Goal: Task Accomplishment & Management: Use online tool/utility

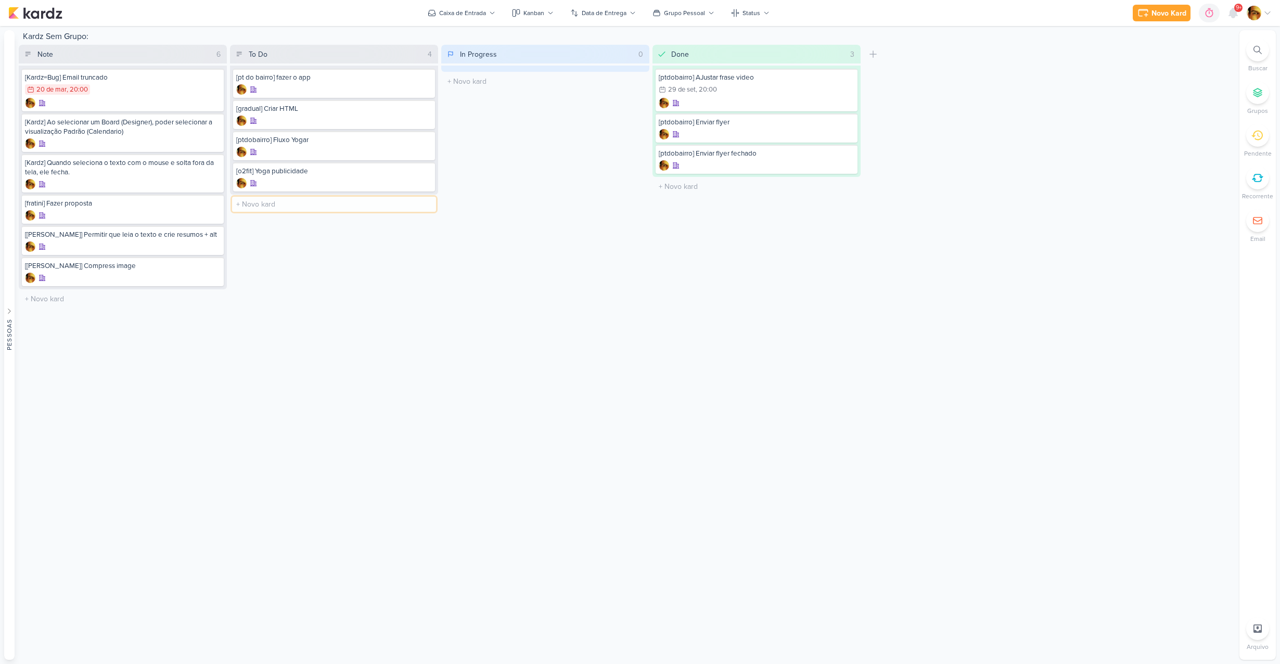
click at [279, 202] on input "text" at bounding box center [334, 204] width 204 height 15
type input "[capa] Criar capa livro Tarot"
click at [278, 205] on div "[capa] Criar capa livro Tarot" at bounding box center [334, 202] width 196 height 9
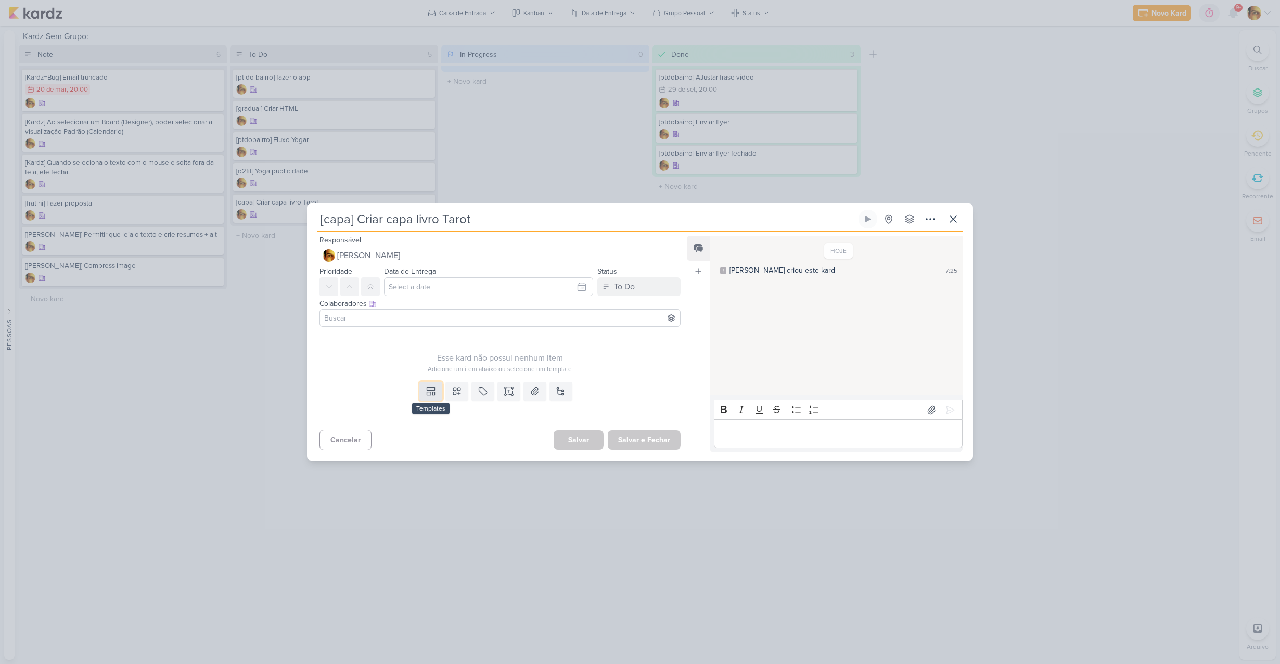
click at [431, 391] on icon at bounding box center [431, 391] width 10 height 10
click at [440, 369] on div "Design" at bounding box center [466, 367] width 81 height 11
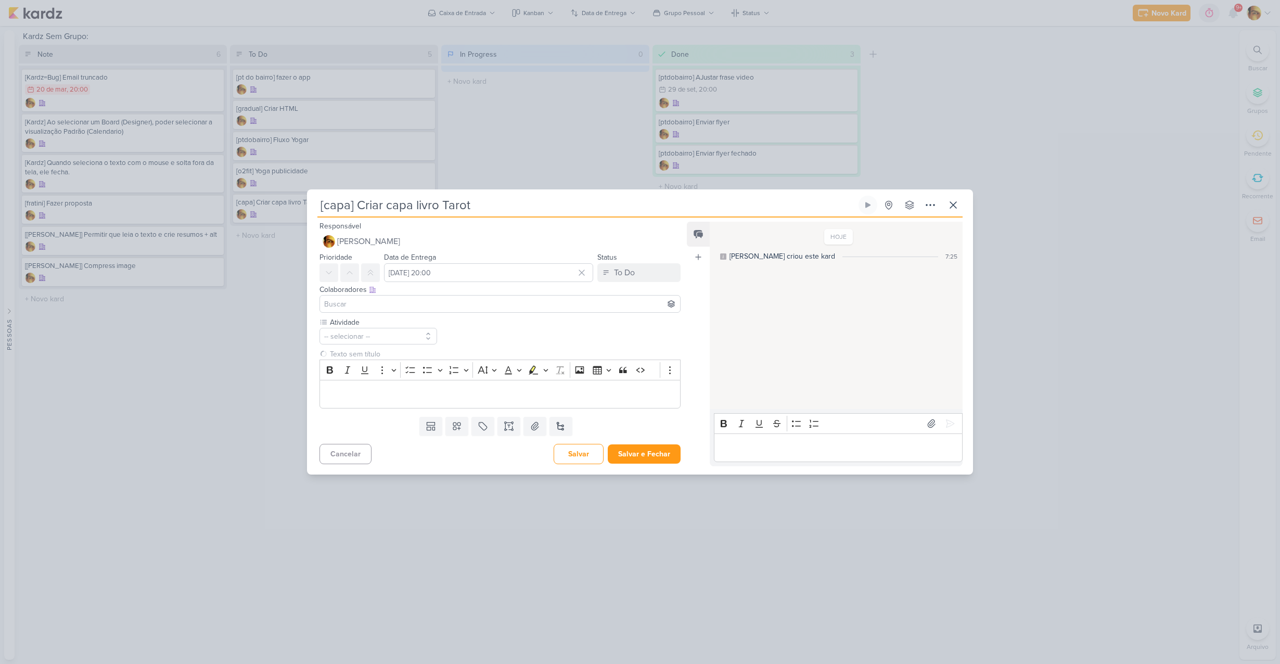
click at [436, 284] on div "Colaboradores Este kard pode ser visível a usuários da sua organização Este kar…" at bounding box center [499, 289] width 361 height 11
click at [464, 272] on input "[DATE] 20:00" at bounding box center [488, 272] width 209 height 19
click at [562, 331] on div "3" at bounding box center [562, 328] width 16 height 15
type input "[DATE] 20:00"
click at [349, 300] on input at bounding box center [500, 304] width 356 height 12
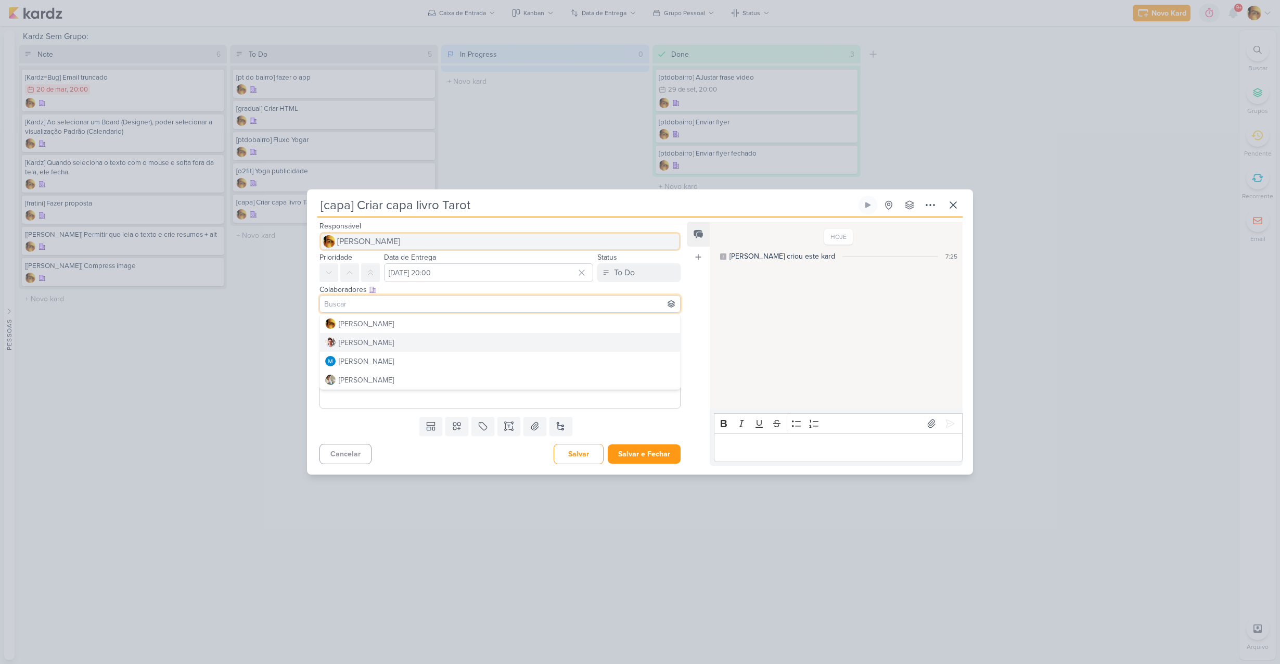
click at [357, 240] on span "[PERSON_NAME]" at bounding box center [368, 241] width 63 height 12
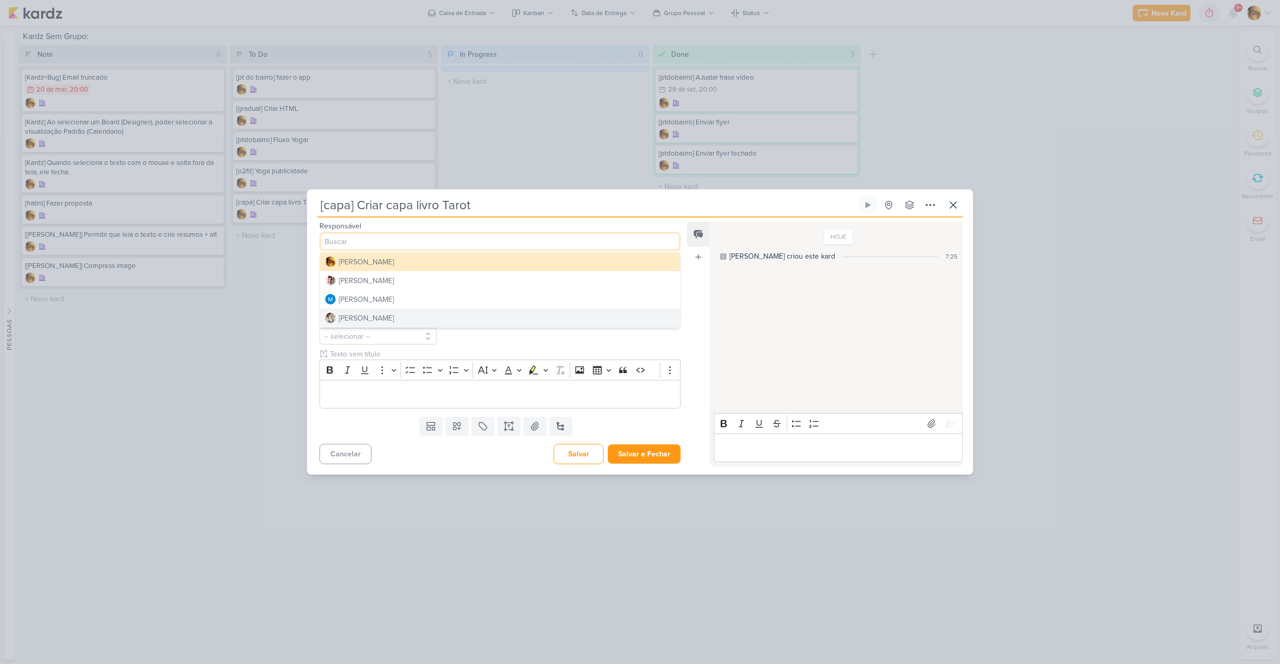
click at [361, 321] on div "[PERSON_NAME]" at bounding box center [366, 318] width 55 height 11
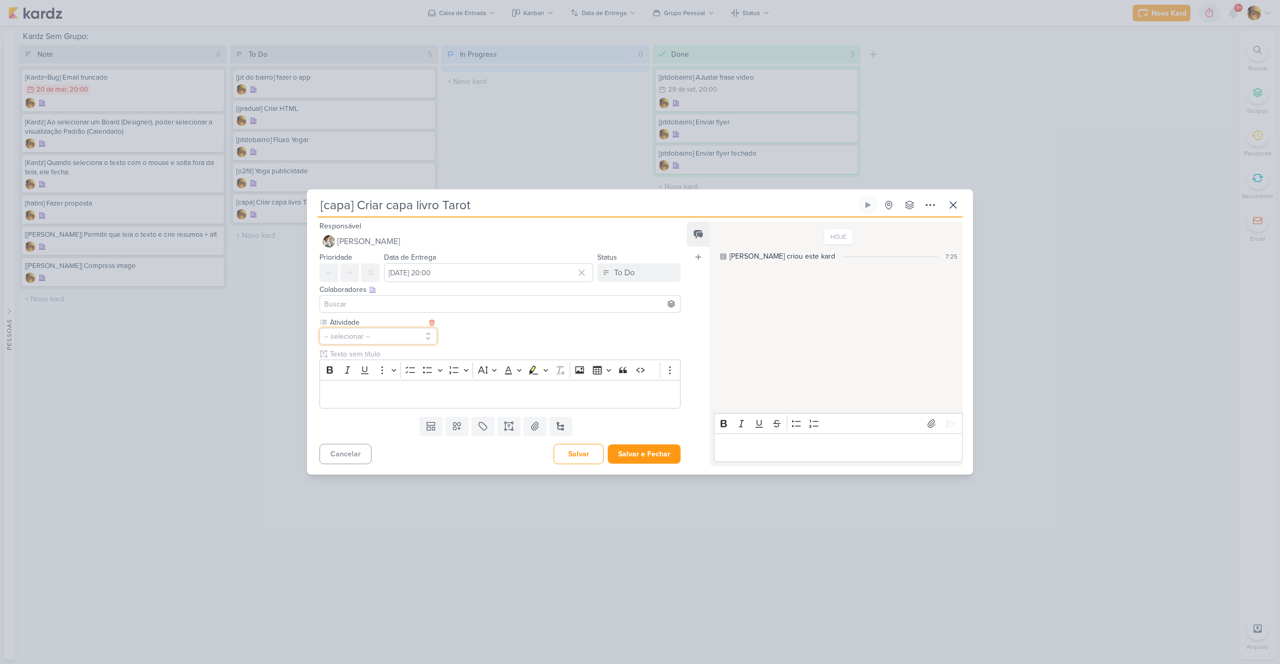
click at [358, 334] on button "-- selecionar --" at bounding box center [378, 336] width 118 height 17
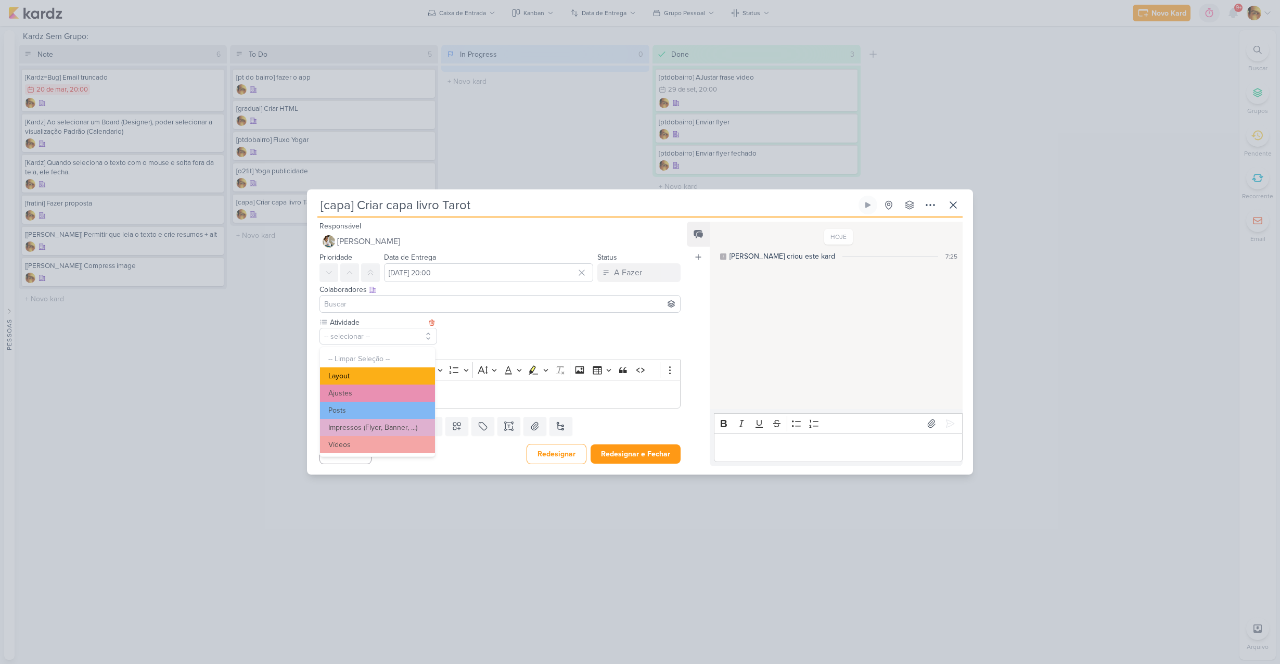
click at [357, 379] on button "Layout" at bounding box center [377, 375] width 115 height 17
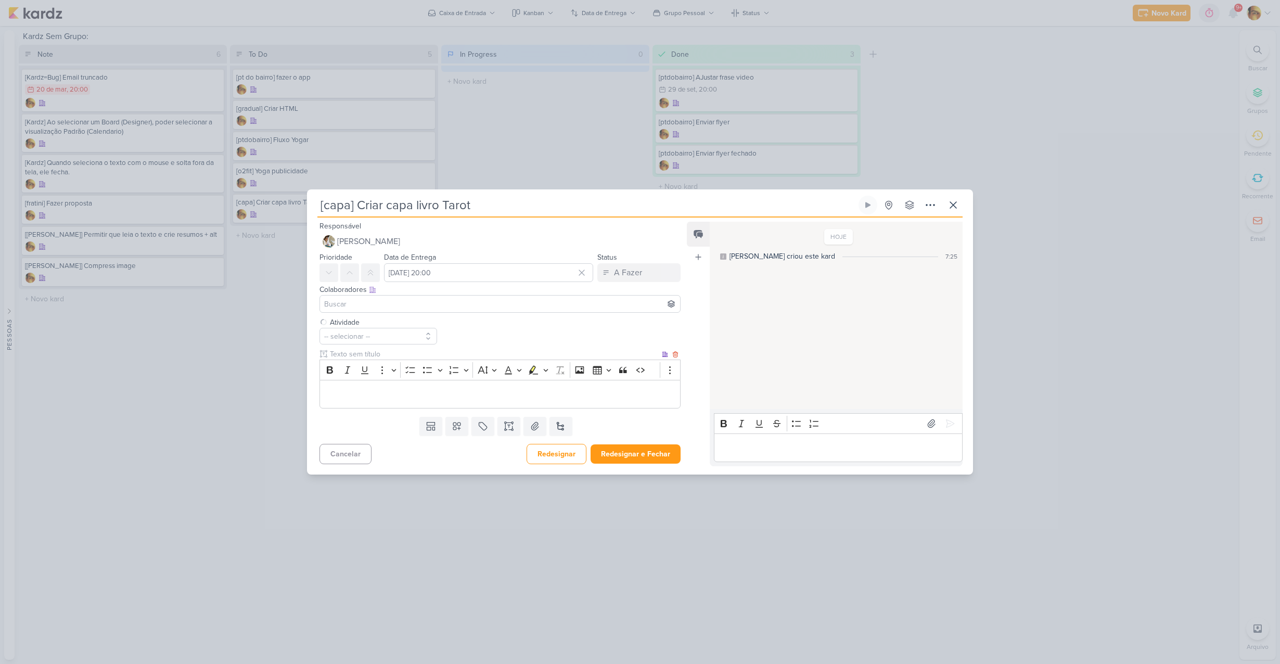
click at [404, 405] on div "Editor editing area: main" at bounding box center [499, 394] width 361 height 29
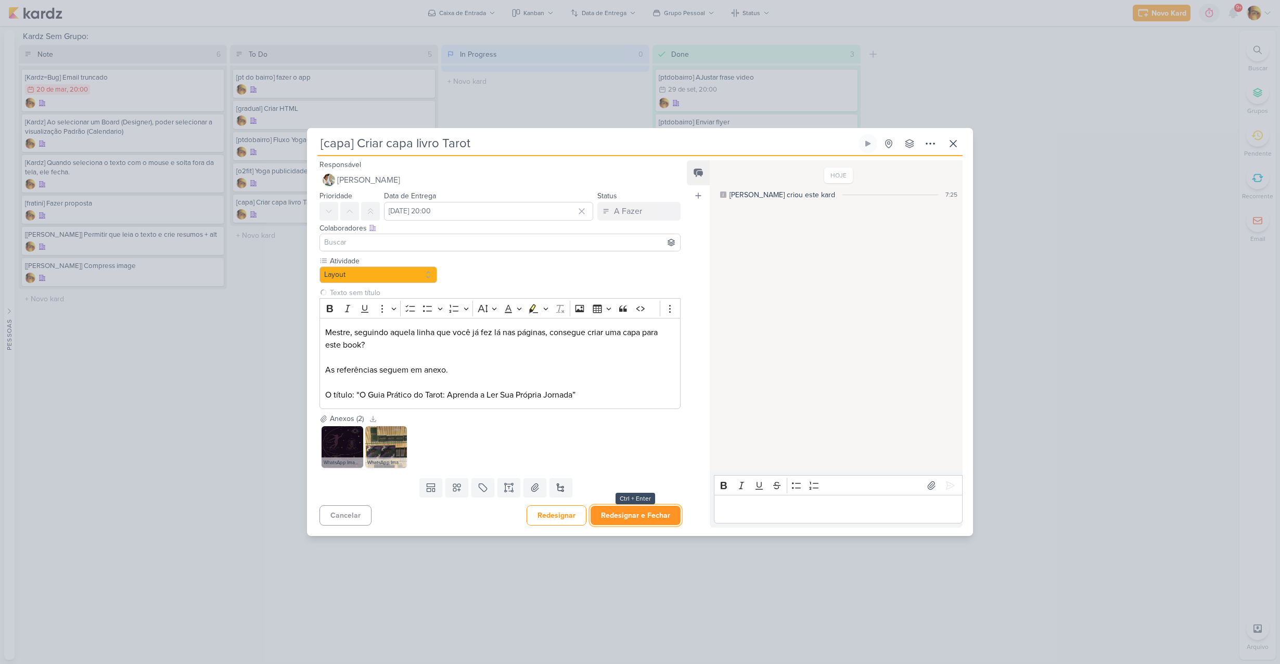
click at [632, 521] on button "Redesignar e Fechar" at bounding box center [635, 515] width 90 height 19
